Goal: Transaction & Acquisition: Purchase product/service

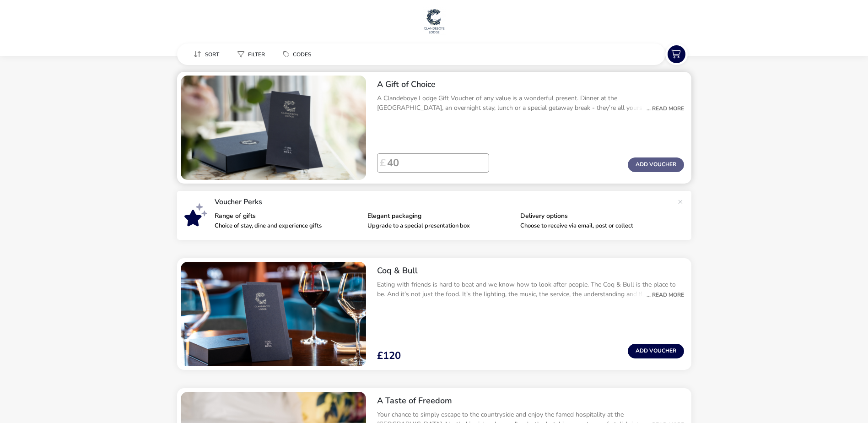
click at [661, 107] on div "... Read More" at bounding box center [663, 108] width 42 height 8
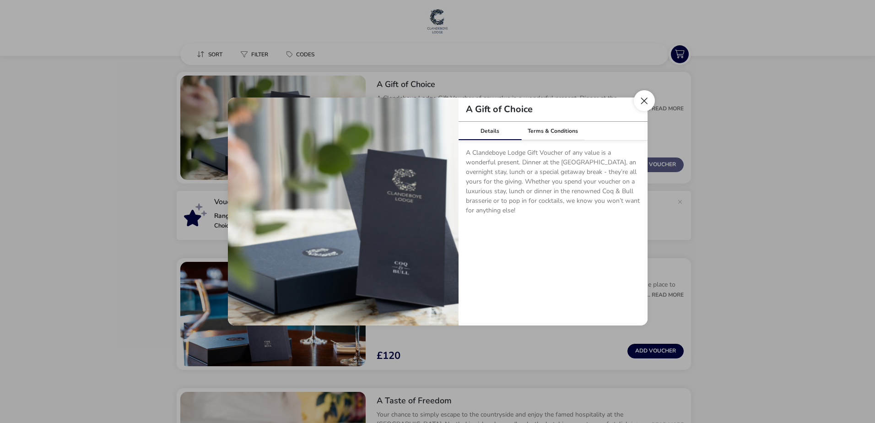
click at [641, 100] on button "Close dialog" at bounding box center [644, 100] width 21 height 21
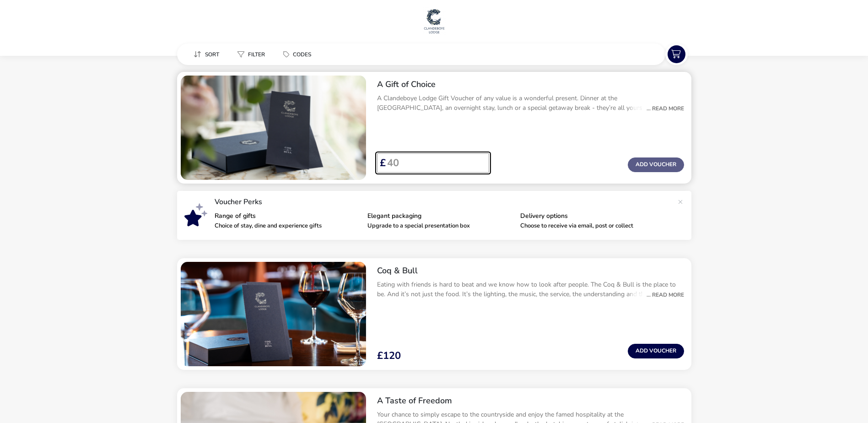
drag, startPoint x: 427, startPoint y: 161, endPoint x: 374, endPoint y: 163, distance: 52.7
click at [374, 163] on div "£ Add Voucher" at bounding box center [531, 167] width 322 height 34
type input "100"
click at [480, 133] on div "A Gift of Choice A Clandeboye Lodge Gift Voucher of any value is a wonderful pr…" at bounding box center [531, 128] width 322 height 112
click at [643, 163] on button "Add Voucher" at bounding box center [656, 164] width 56 height 15
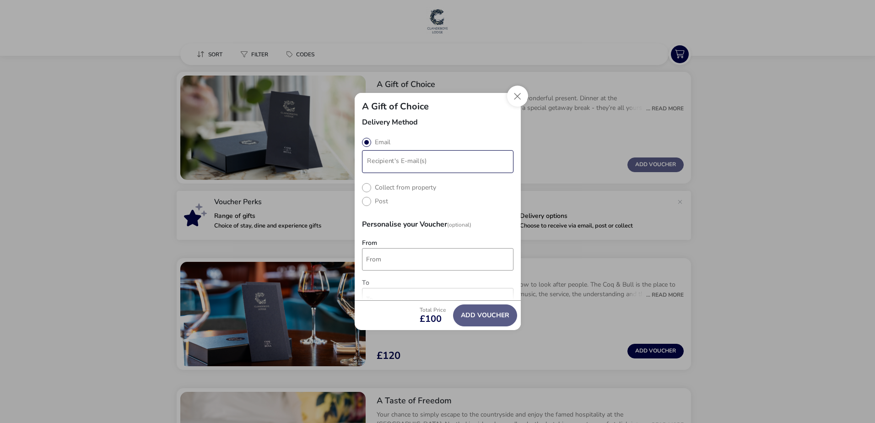
click at [403, 166] on li "modalAddVoucherInfo" at bounding box center [438, 161] width 149 height 15
type input "[EMAIL_ADDRESS][DOMAIN_NAME]"
click at [425, 135] on div "Delivery Method Email Collect from property Post Personalise your Voucher (Opti…" at bounding box center [438, 210] width 166 height 182
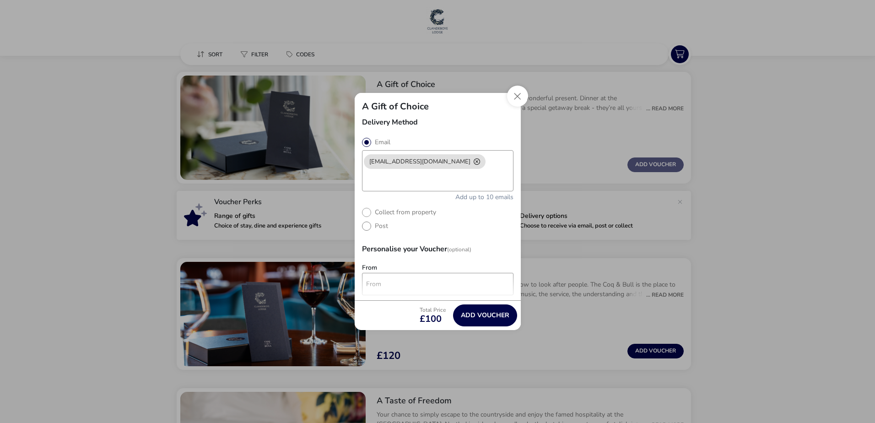
click at [366, 226] on label "Post" at bounding box center [375, 226] width 26 height 9
radio input "true"
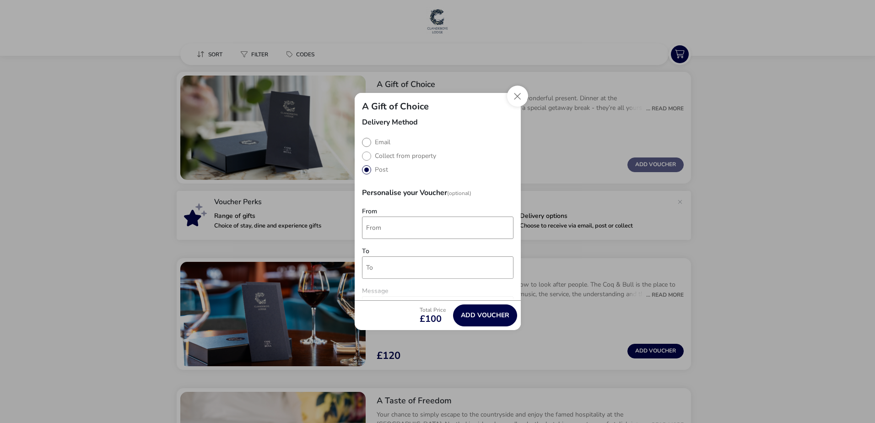
click at [366, 143] on label "Email" at bounding box center [376, 142] width 28 height 9
radio input "true"
radio input "false"
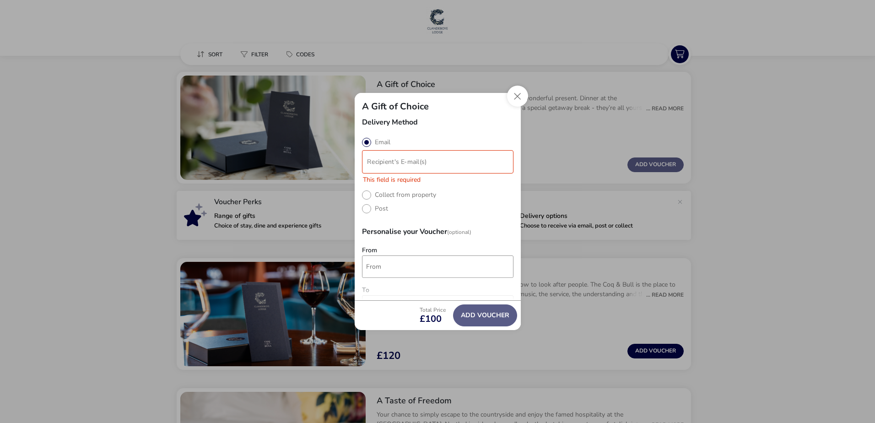
click at [390, 159] on input "modalAddVoucherInfo" at bounding box center [438, 162] width 148 height 20
type input "[EMAIL_ADDRESS][DOMAIN_NAME]"
click at [460, 206] on naf-pibe-delivery-selection "Email This field is required Collect from property Post" at bounding box center [438, 172] width 152 height 68
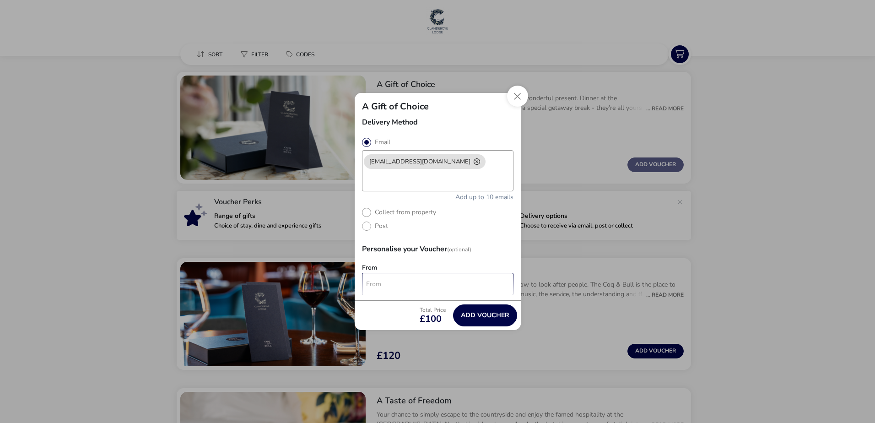
click at [422, 285] on input "From" at bounding box center [438, 284] width 152 height 22
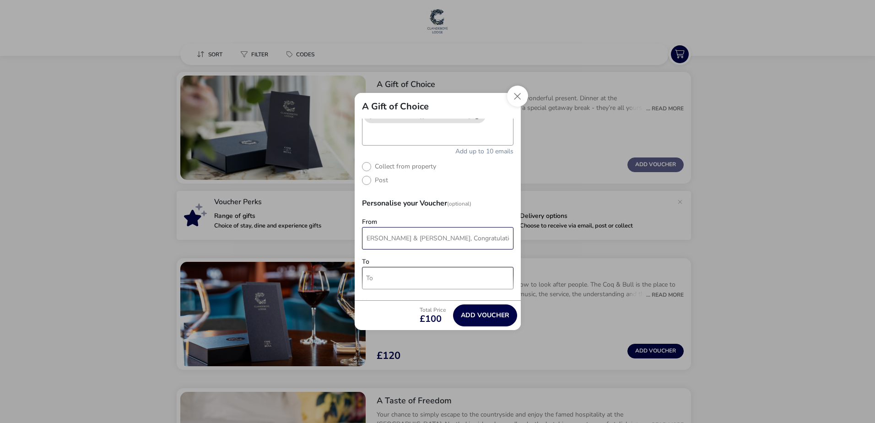
scroll to position [0, 18]
type input "To [PERSON_NAME] & [PERSON_NAME], Congratulations on your Wedding D"
type input "MyLife Bathrooms"
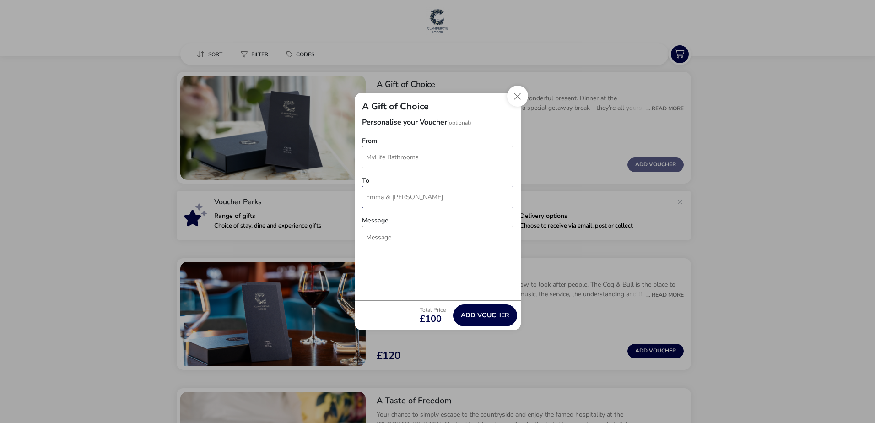
scroll to position [137, 0]
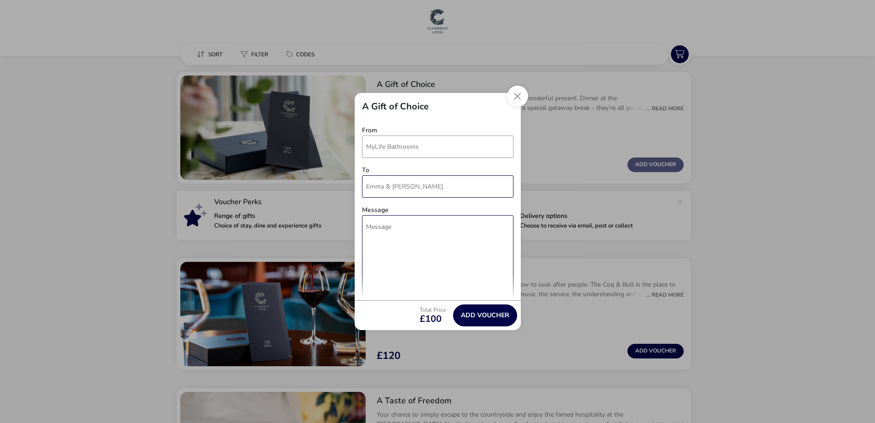
type input "Emma & [PERSON_NAME]"
click at [411, 233] on textarea "Message" at bounding box center [438, 257] width 152 height 85
click at [460, 228] on textarea "To [PERSON_NAME] & [PERSON_NAME], Congratulations on your wedding day. We hope …" at bounding box center [438, 257] width 152 height 85
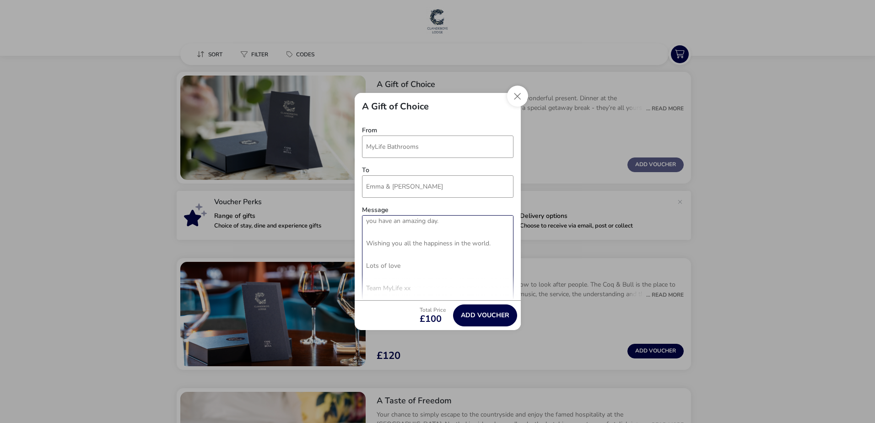
click at [490, 242] on textarea "To [PERSON_NAME] & [PERSON_NAME], Congratulations on your wedding day. We hope …" at bounding box center [438, 257] width 152 height 85
click at [395, 258] on textarea "To [PERSON_NAME] & [PERSON_NAME], Congratulations on your wedding day. We hope …" at bounding box center [438, 257] width 152 height 85
drag, startPoint x: 373, startPoint y: 239, endPoint x: 374, endPoint y: 244, distance: 4.8
click at [368, 244] on textarea "To [PERSON_NAME] & [PERSON_NAME], Congratulations on your wedding day. We hope …" at bounding box center [438, 257] width 152 height 85
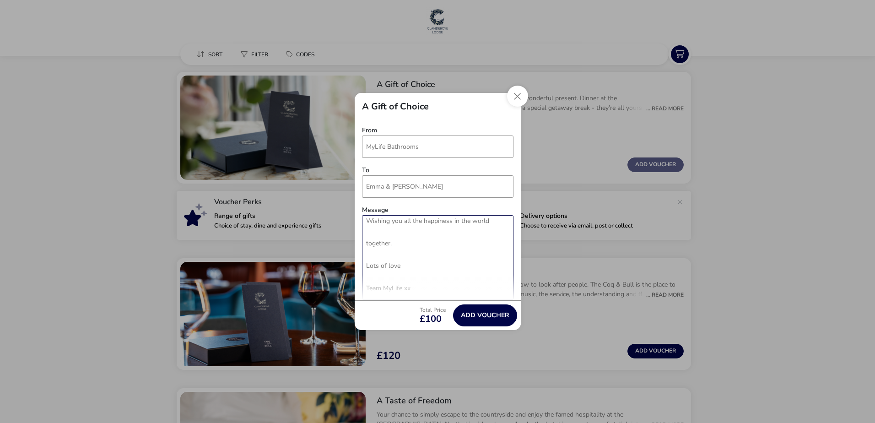
click at [418, 251] on textarea "To [PERSON_NAME] & [PERSON_NAME], Congratulations on your wedding day. We hope …" at bounding box center [438, 257] width 152 height 85
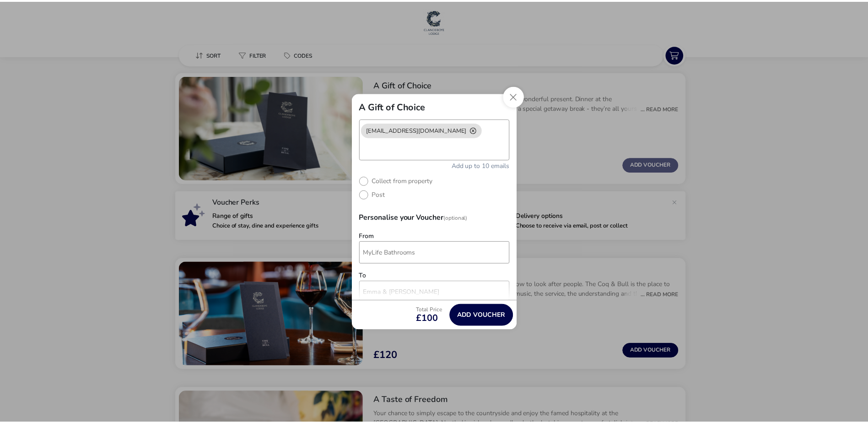
scroll to position [46, 0]
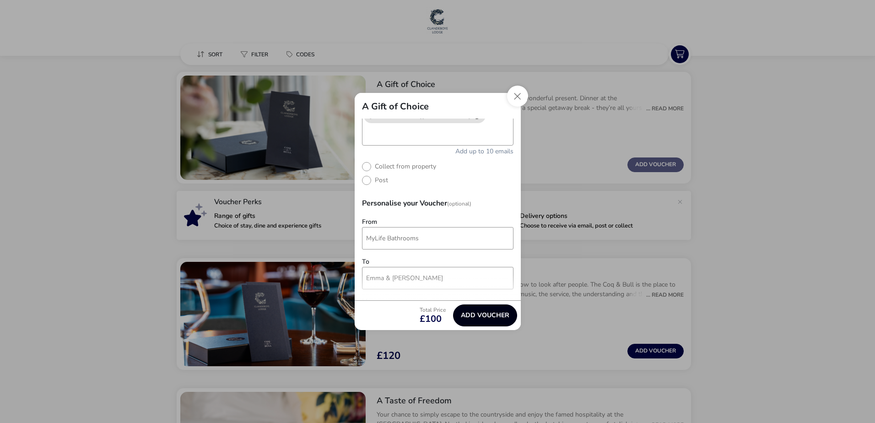
type textarea "To [PERSON_NAME] & [PERSON_NAME], Congratulations on your wedding day. We hope …"
click at [487, 316] on button "Add Voucher" at bounding box center [485, 315] width 64 height 22
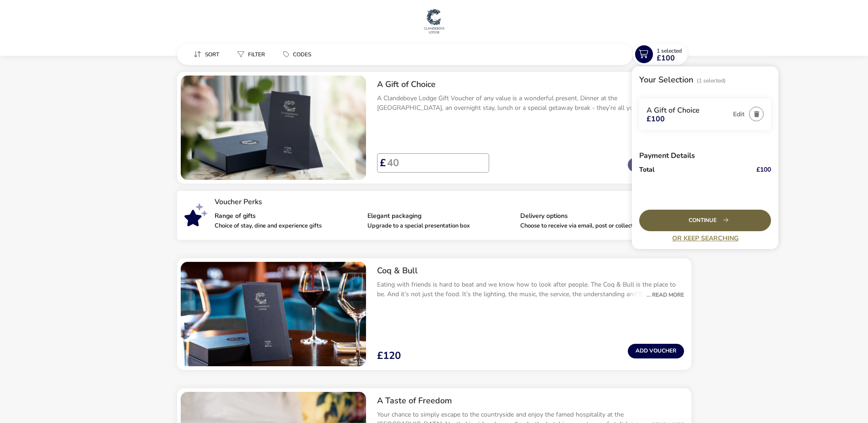
click at [705, 221] on div "Continue" at bounding box center [705, 221] width 132 height 22
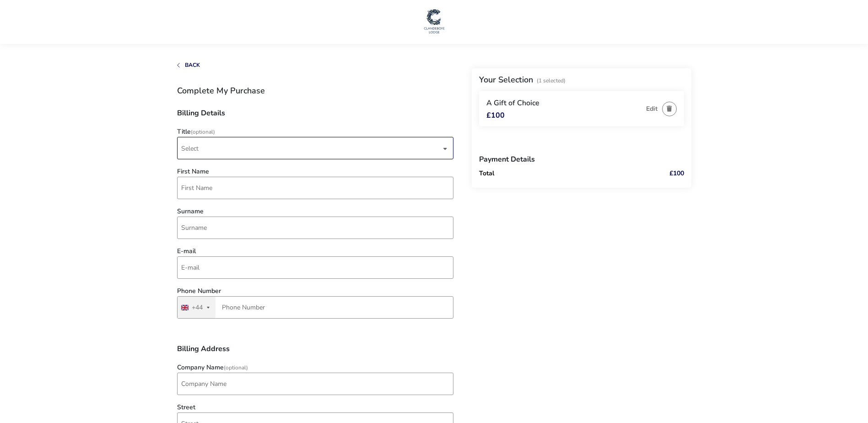
click at [208, 145] on span "Select" at bounding box center [311, 148] width 260 height 22
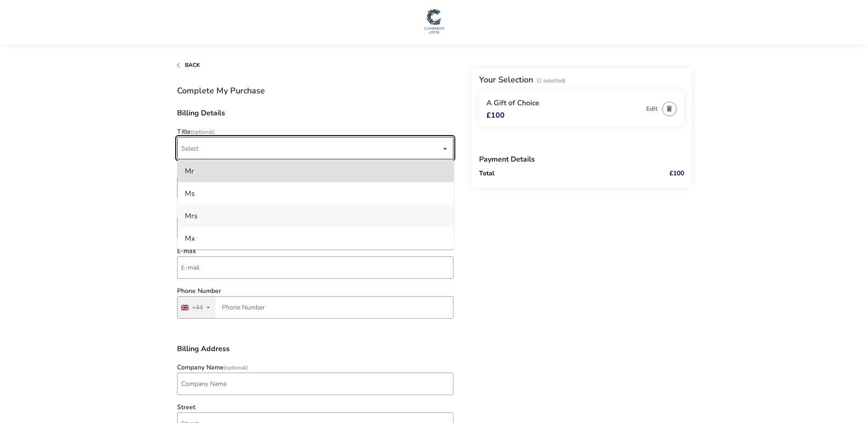
click at [201, 211] on li "Mrs" at bounding box center [316, 216] width 276 height 22
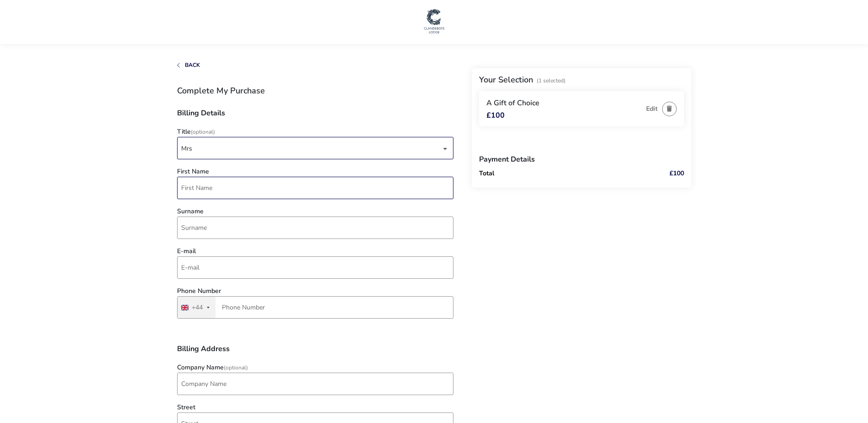
click at [201, 184] on input "First Name" at bounding box center [315, 188] width 276 height 22
type input "[PERSON_NAME]"
type input "[PERSON_NAME][EMAIL_ADDRESS][PERSON_NAME][DOMAIN_NAME]"
type input "7593 586224"
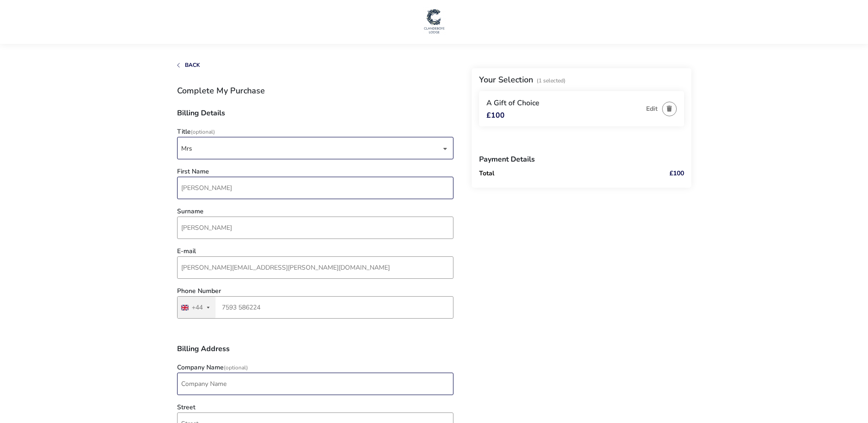
type input "HR Manager"
type input "MyLife Bathrooms, [GEOGRAPHIC_DATA]"
type input "Newry"
type input "BT34 2QU"
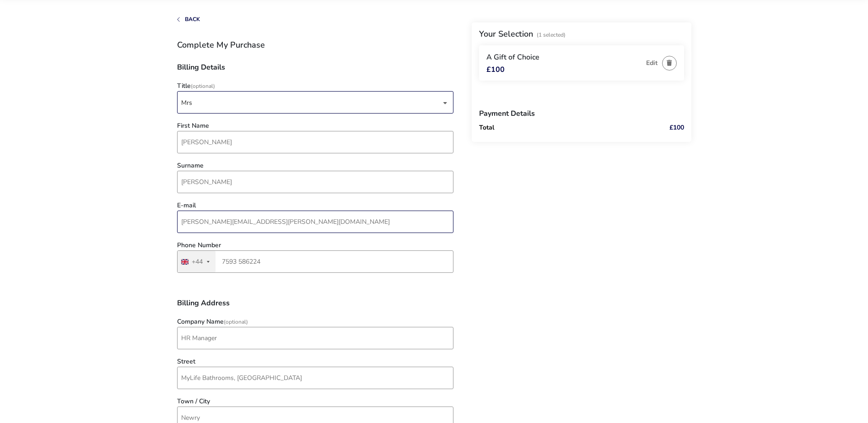
drag, startPoint x: 237, startPoint y: 222, endPoint x: 179, endPoint y: 222, distance: 57.7
click at [179, 222] on input "[PERSON_NAME][EMAIL_ADDRESS][PERSON_NAME][DOMAIN_NAME]" at bounding box center [315, 222] width 276 height 22
type input "[EMAIL_ADDRESS][DOMAIN_NAME]"
click at [141, 242] on naf-pibe-voucher-state "1 Selected £100 Back Your Selection (1 Selected) A Gift of Choice £100 Edit Pay…" at bounding box center [434, 397] width 868 height 886
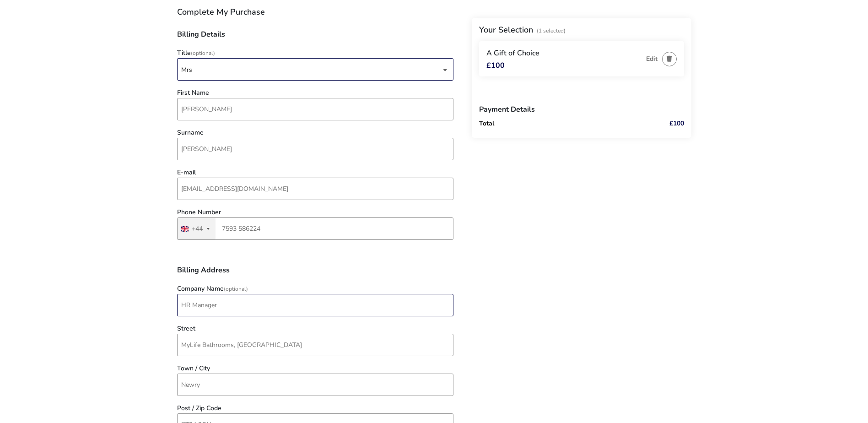
scroll to position [137, 0]
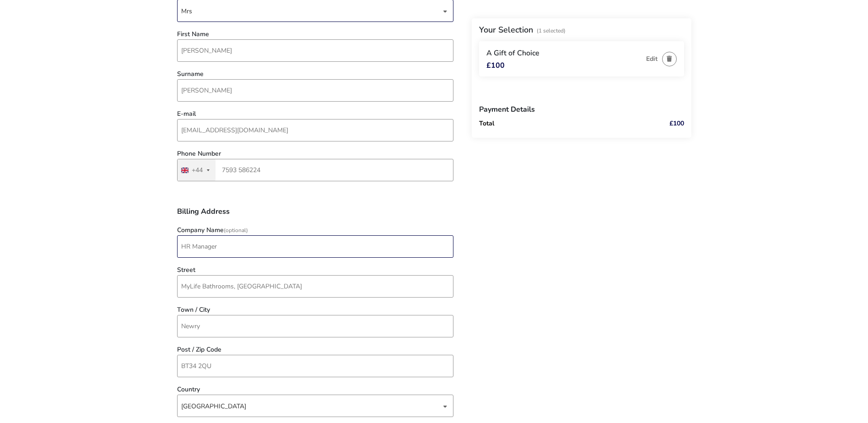
drag, startPoint x: 225, startPoint y: 251, endPoint x: 162, endPoint y: 249, distance: 63.2
click at [162, 249] on naf-pibe-voucher-state "1 Selected £100 Back Your Selection (1 Selected) A Gift of Choice £100 Edit Pay…" at bounding box center [434, 306] width 868 height 886
type input "MyLife Bathrooms"
click at [116, 251] on naf-pibe-voucher-state "1 Selected £100 Back Your Selection (1 Selected) A Gift of Choice £100 Edit Pay…" at bounding box center [434, 306] width 868 height 886
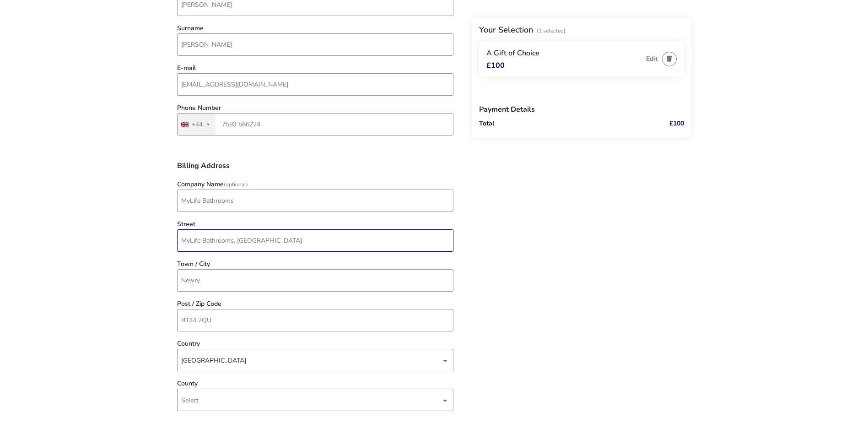
drag, startPoint x: 235, startPoint y: 242, endPoint x: 118, endPoint y: 242, distance: 117.6
click at [118, 242] on naf-pibe-voucher-state "1 Selected £100 Back Your Selection (1 Selected) A Gift of Choice £100 Edit Pay…" at bounding box center [434, 260] width 868 height 886
type input "[GEOGRAPHIC_DATA], [GEOGRAPHIC_DATA]"
click at [157, 327] on naf-pibe-voucher-state "1 Selected £100 Back Your Selection (1 Selected) A Gift of Choice £100 Edit Pay…" at bounding box center [434, 260] width 868 height 886
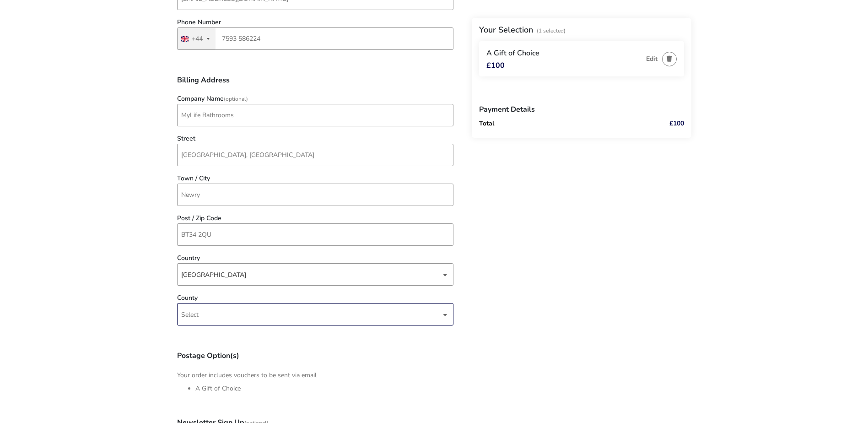
scroll to position [275, 0]
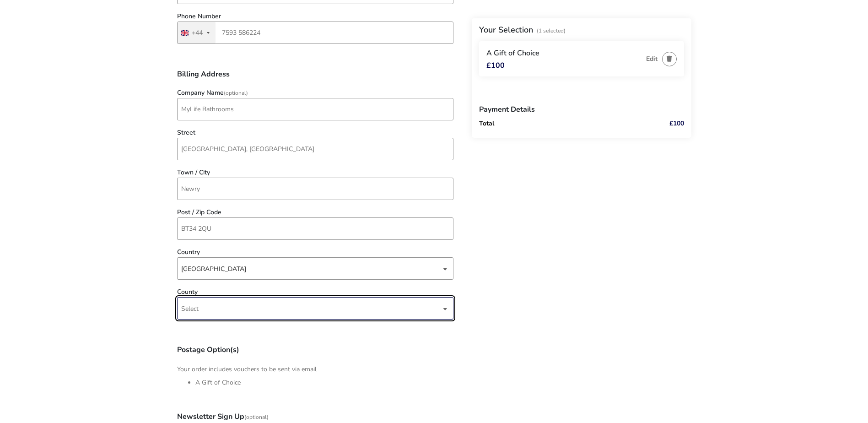
click at [205, 315] on span "Select" at bounding box center [311, 309] width 260 height 22
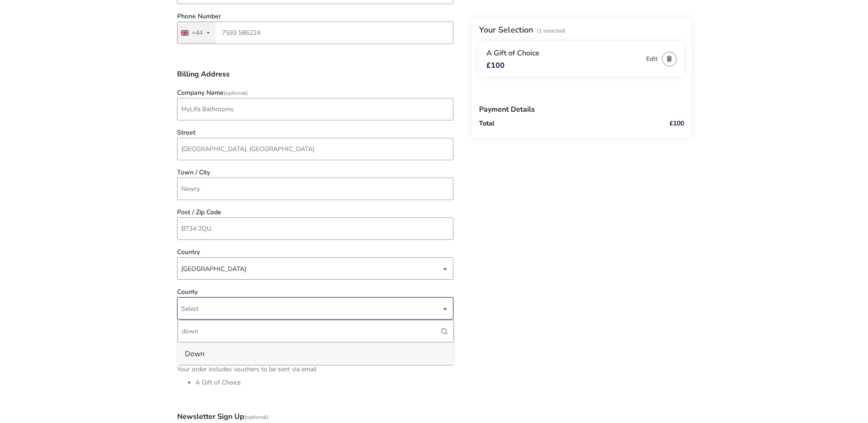
type input "down"
click at [204, 361] on li "Down" at bounding box center [316, 353] width 276 height 22
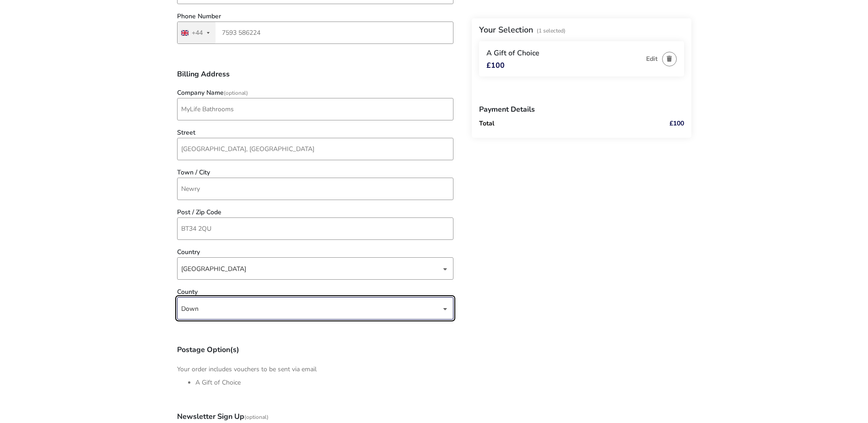
drag, startPoint x: 152, startPoint y: 346, endPoint x: 149, endPoint y: 338, distance: 7.7
click at [151, 345] on naf-pibe-voucher-state "1 Selected £100 Back Your Selection (1 Selected) A Gift of Choice £100 Edit Pay…" at bounding box center [434, 168] width 868 height 886
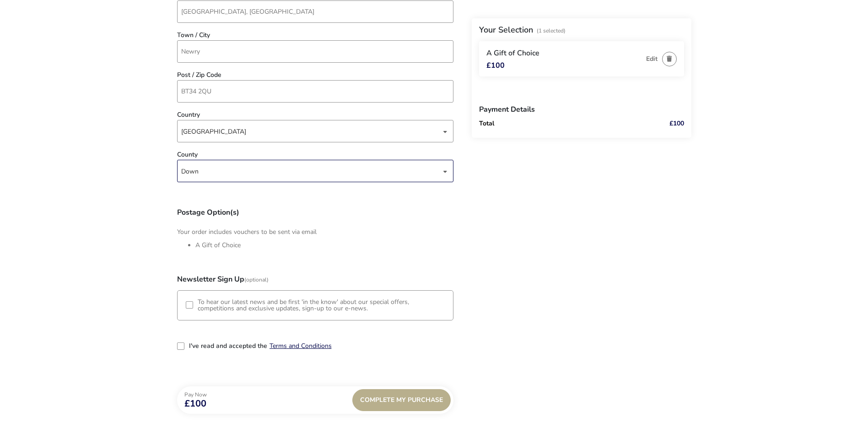
scroll to position [458, 0]
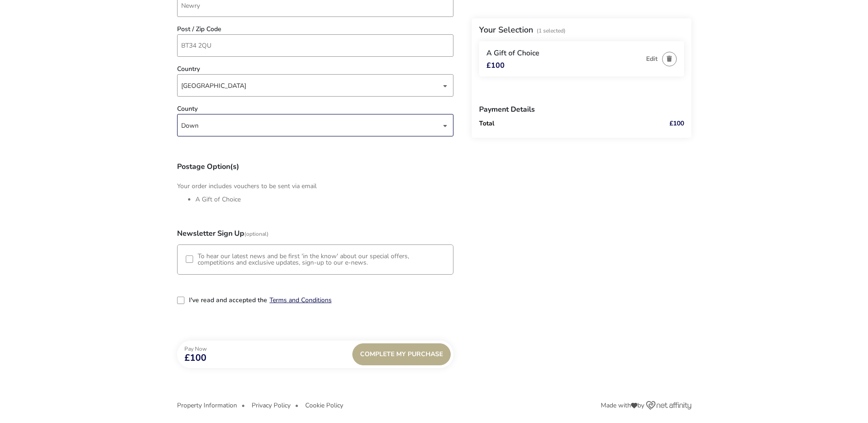
click at [183, 304] on div "3-term_condi" at bounding box center [180, 300] width 7 height 7
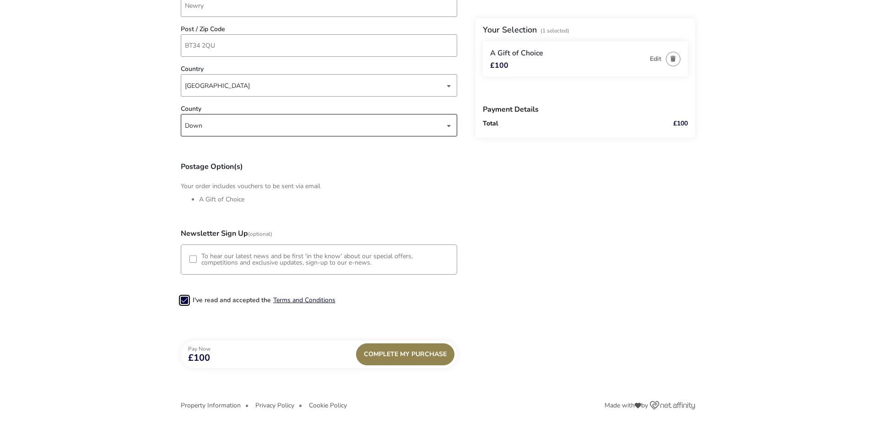
scroll to position [5, 5]
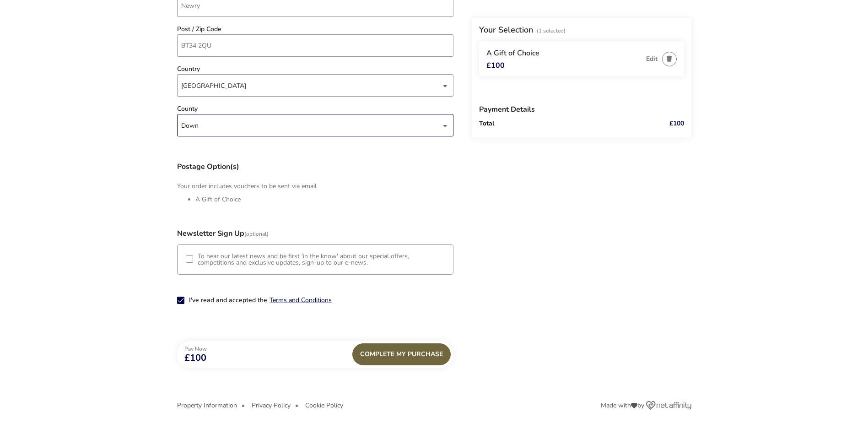
click at [403, 353] on span "Complete My Purchase" at bounding box center [401, 354] width 83 height 7
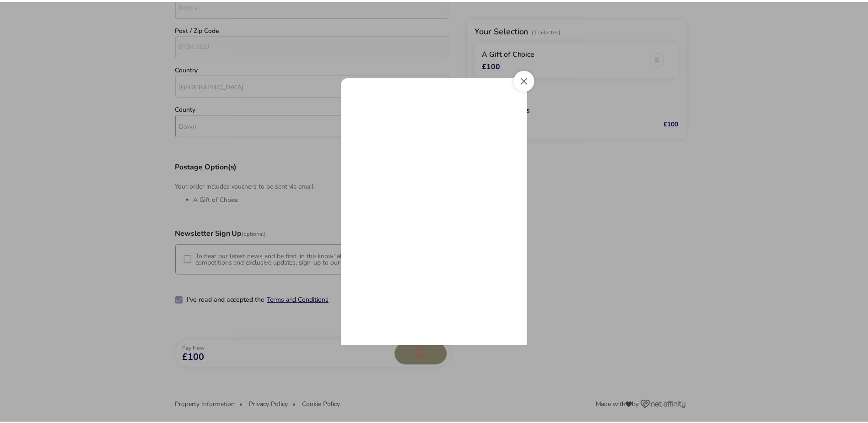
scroll to position [0, 0]
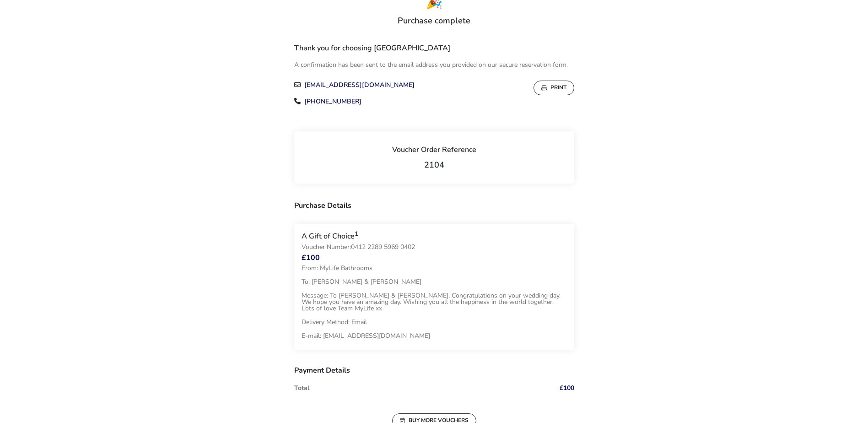
scroll to position [92, 0]
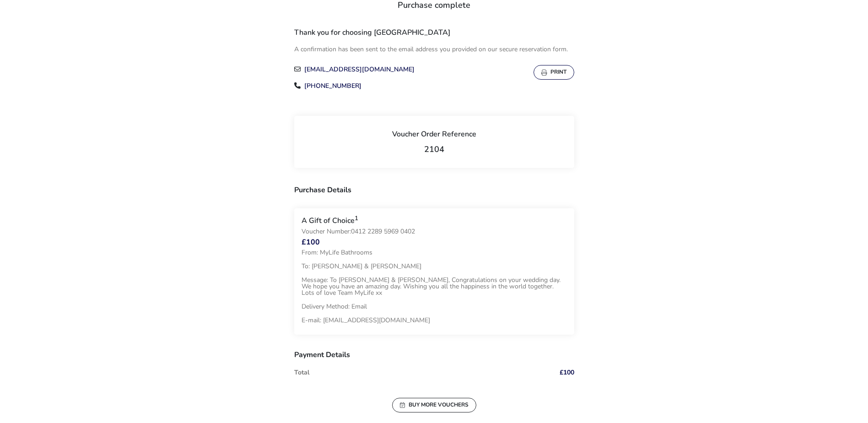
click at [558, 76] on button "Print" at bounding box center [554, 72] width 41 height 15
